Goal: Task Accomplishment & Management: Use online tool/utility

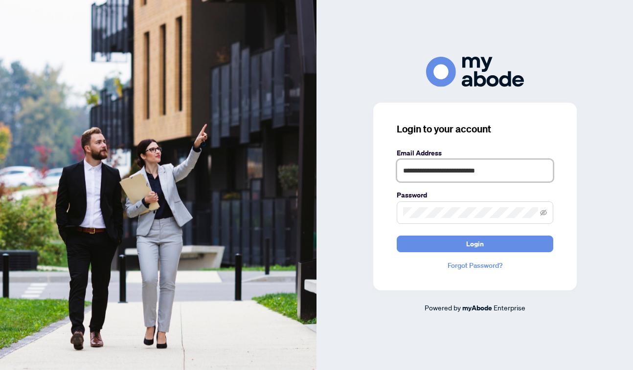
type input "**********"
click at [474, 244] on button "Login" at bounding box center [475, 244] width 156 height 17
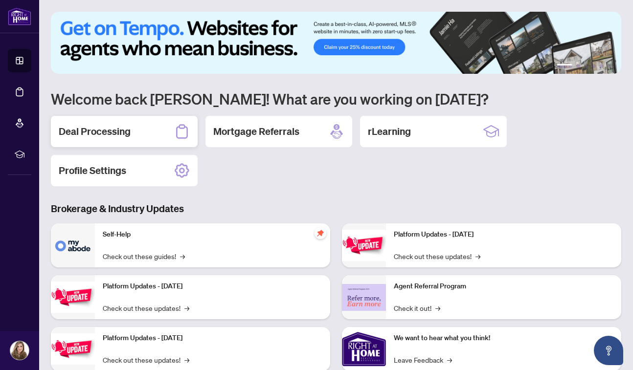
click at [105, 124] on div "Deal Processing" at bounding box center [124, 131] width 147 height 31
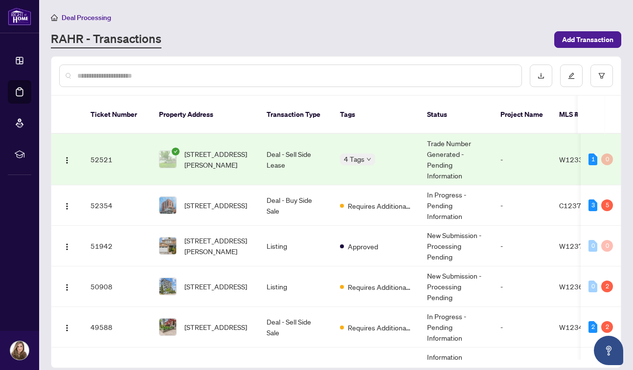
click at [400, 38] on div "RAHR - Transactions" at bounding box center [299, 40] width 497 height 18
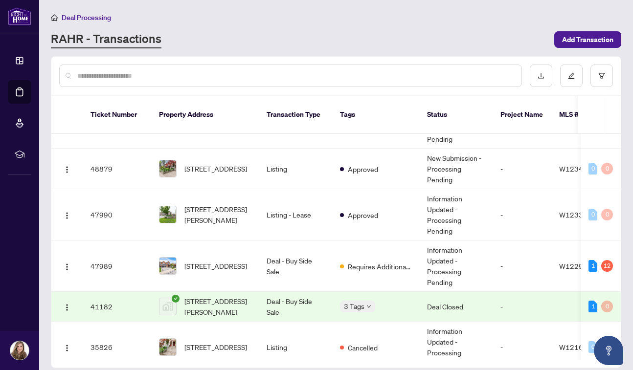
scroll to position [253, 0]
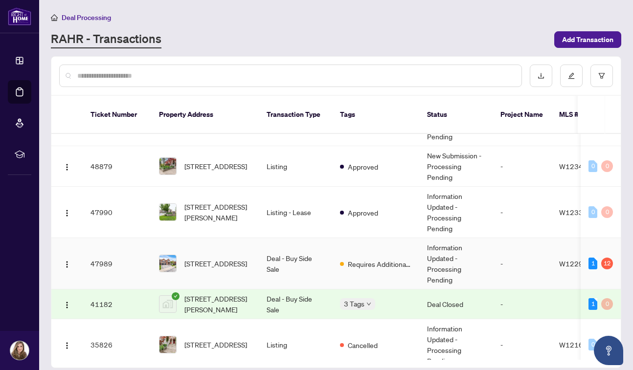
click at [340, 262] on span at bounding box center [342, 264] width 4 height 4
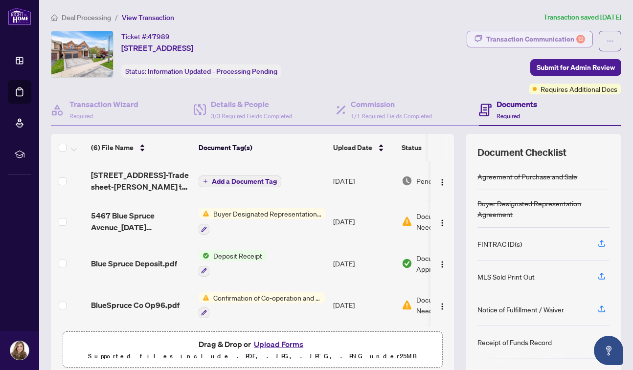
click at [509, 35] on div "Transaction Communication 12" at bounding box center [535, 39] width 99 height 16
